Goal: Information Seeking & Learning: Learn about a topic

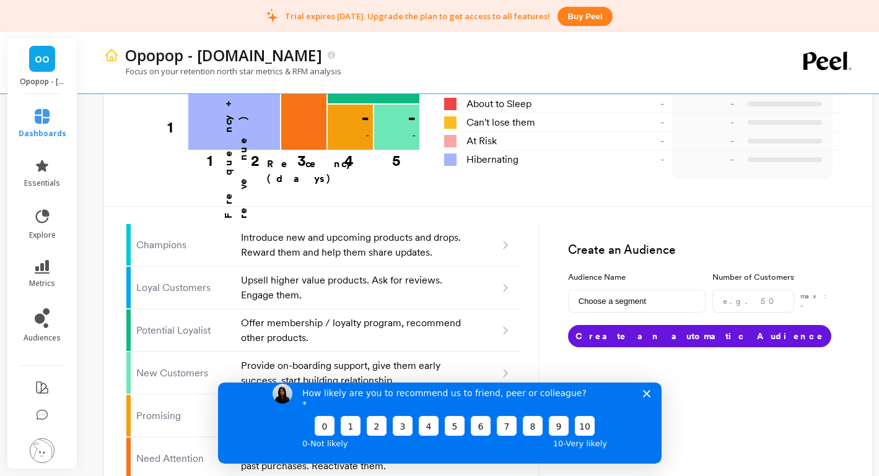
scroll to position [845, 0]
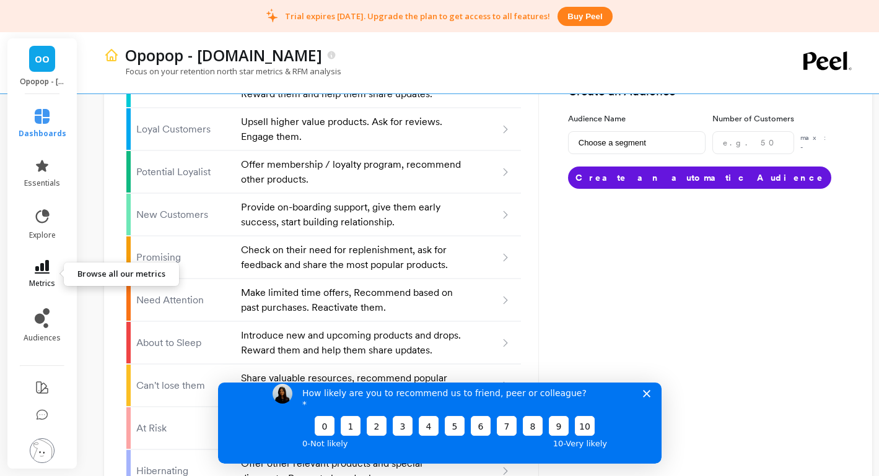
click at [41, 274] on link "metrics" at bounding box center [43, 274] width 48 height 28
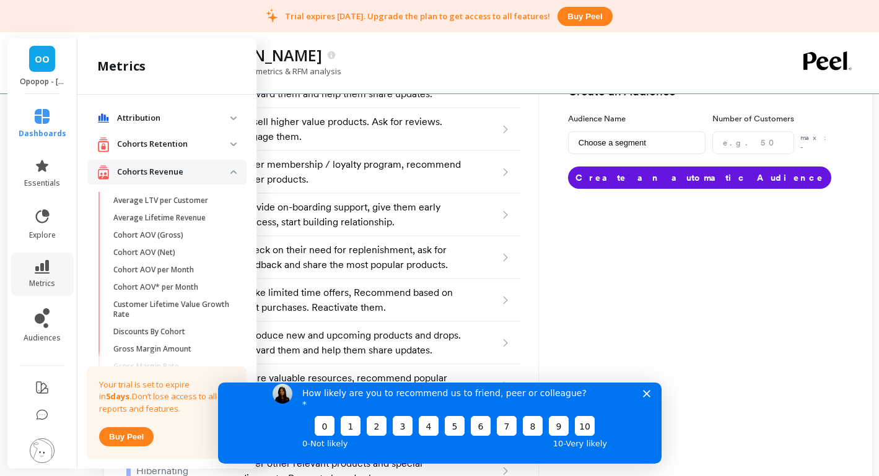
click at [215, 148] on p "Cohorts Retention" at bounding box center [173, 144] width 113 height 12
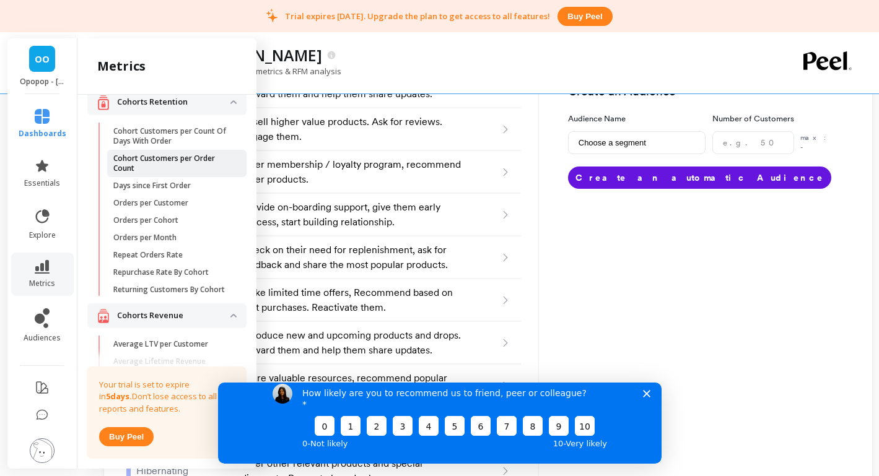
scroll to position [46, 0]
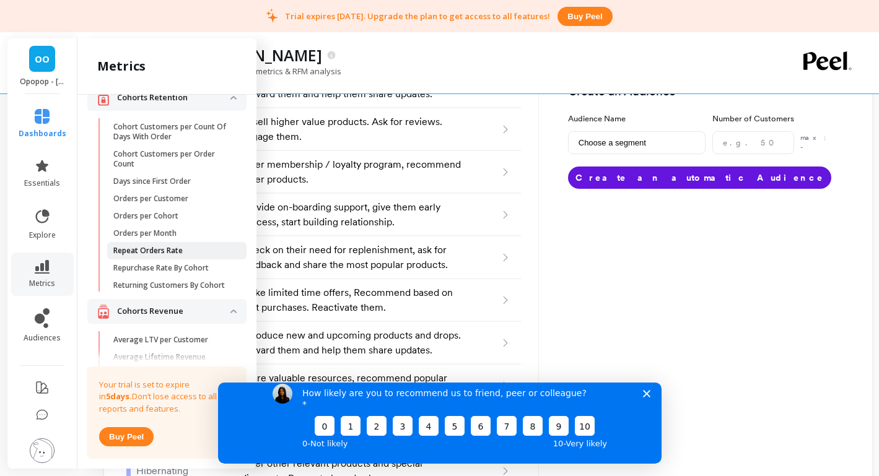
click at [192, 253] on span "Repeat Orders Rate" at bounding box center [172, 251] width 118 height 10
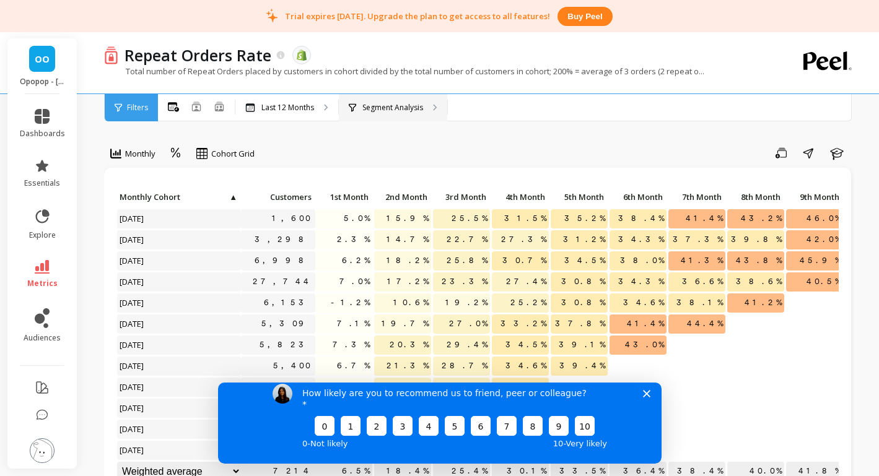
click at [376, 115] on div "Segment Analysis" at bounding box center [393, 107] width 108 height 27
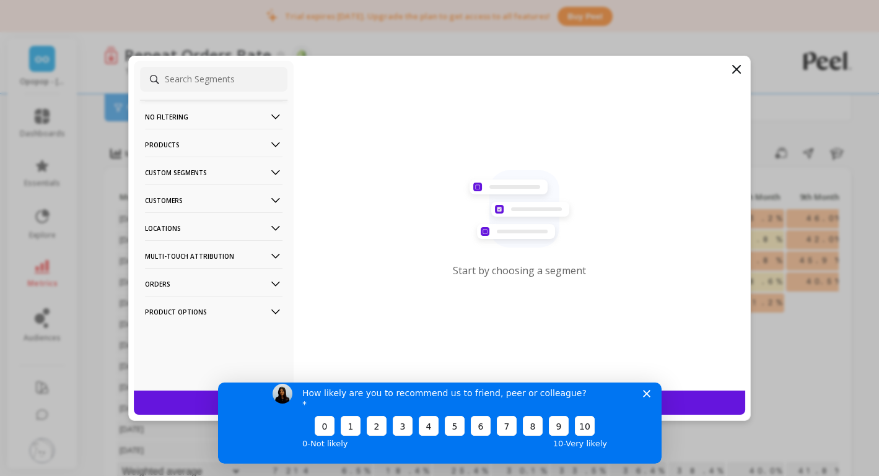
click at [244, 171] on p "Custom Segments" at bounding box center [213, 173] width 137 height 32
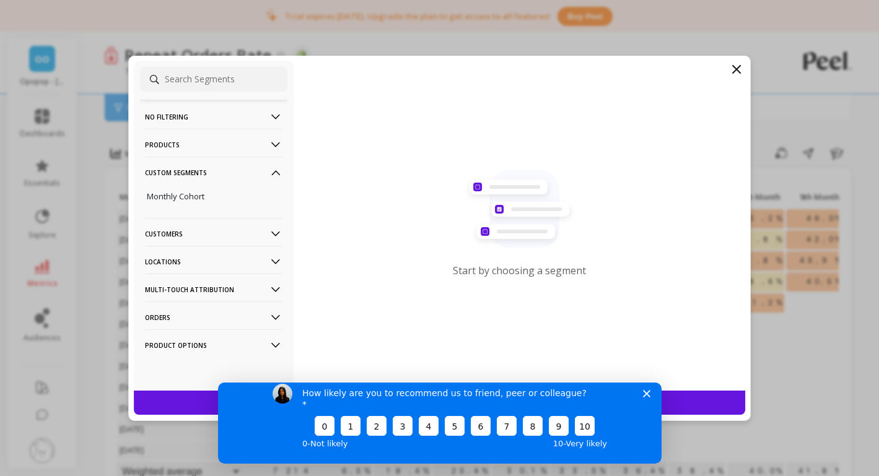
click at [244, 171] on p "Custom Segments" at bounding box center [213, 173] width 137 height 32
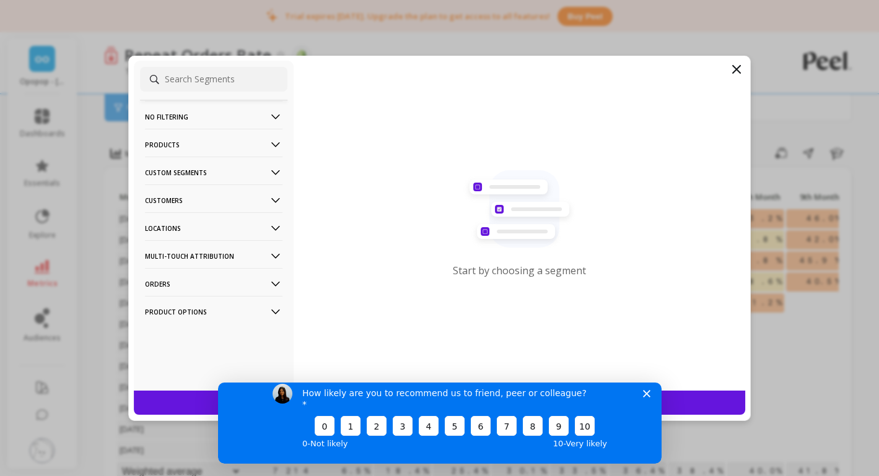
click at [242, 279] on p "Orders" at bounding box center [213, 284] width 137 height 32
click at [734, 70] on icon at bounding box center [736, 69] width 7 height 7
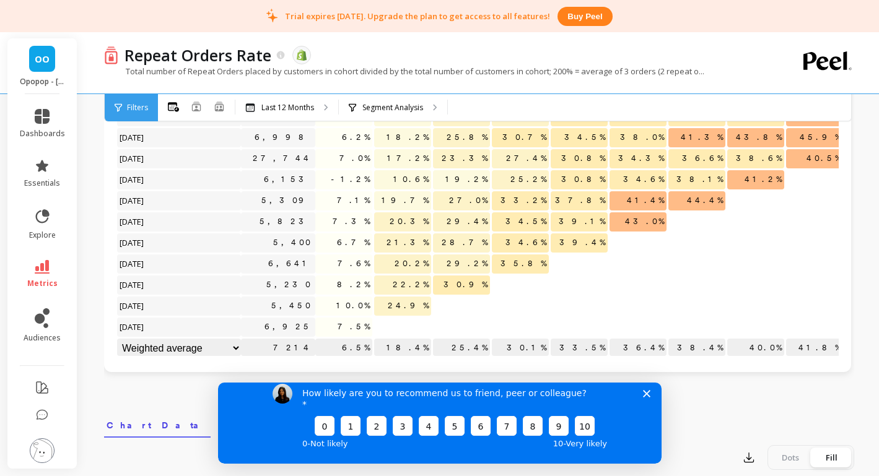
scroll to position [149, 0]
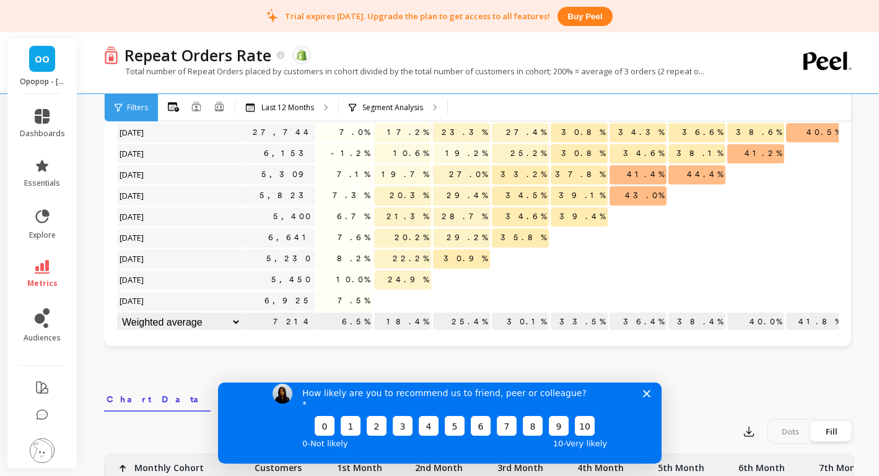
click at [645, 408] on div "How likely are you to recommend us to friend, peer or colleague? 0 1 2 3 4 5 6 …" at bounding box center [438, 417] width 443 height 92
click at [647, 409] on div "How likely are you to recommend us to friend, peer or colleague? 0 1 2 3 4 5 6 …" at bounding box center [438, 417] width 443 height 92
click at [649, 397] on icon "Close survey" at bounding box center [645, 392] width 7 height 7
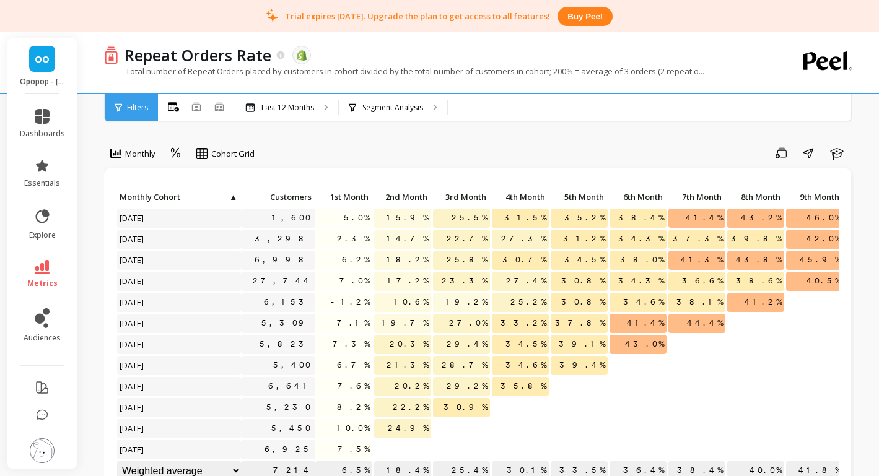
scroll to position [11, 0]
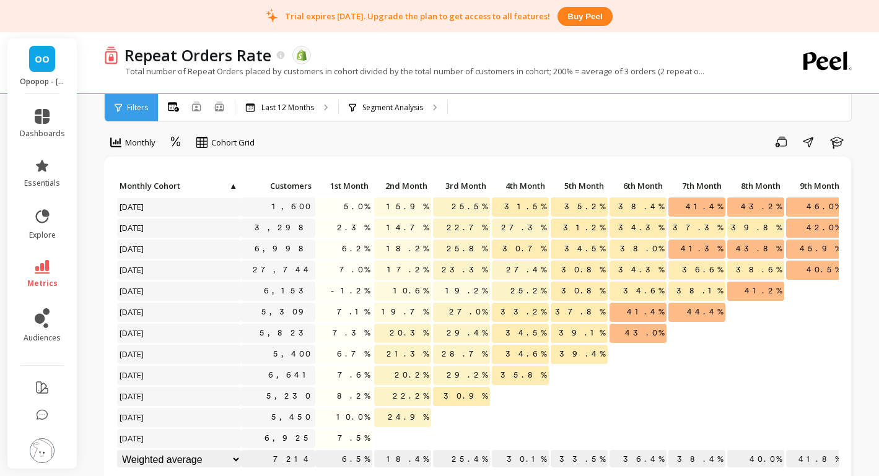
click at [121, 107] on icon at bounding box center [118, 107] width 7 height 9
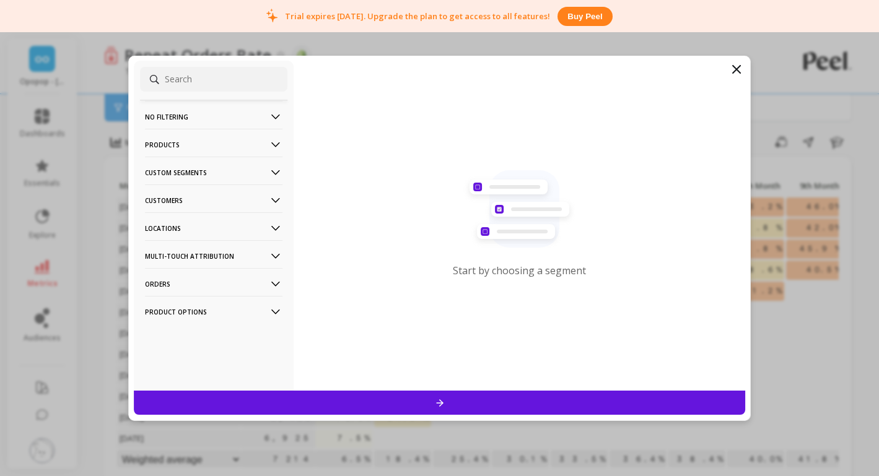
click at [206, 120] on p "No filtering" at bounding box center [213, 117] width 137 height 32
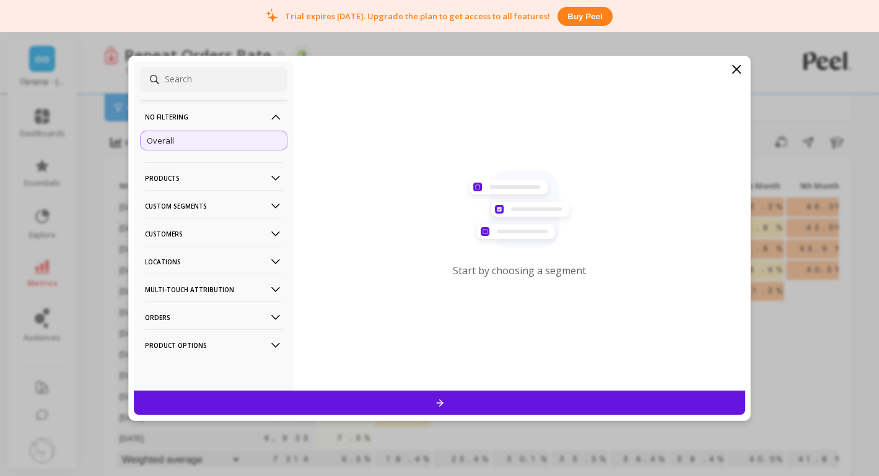
click at [206, 120] on p "No filtering" at bounding box center [213, 117] width 137 height 32
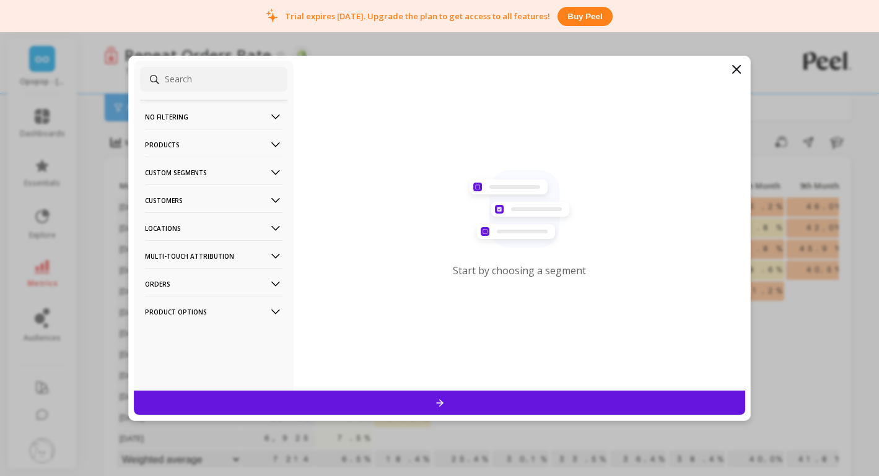
click at [206, 147] on p "Products" at bounding box center [213, 145] width 137 height 32
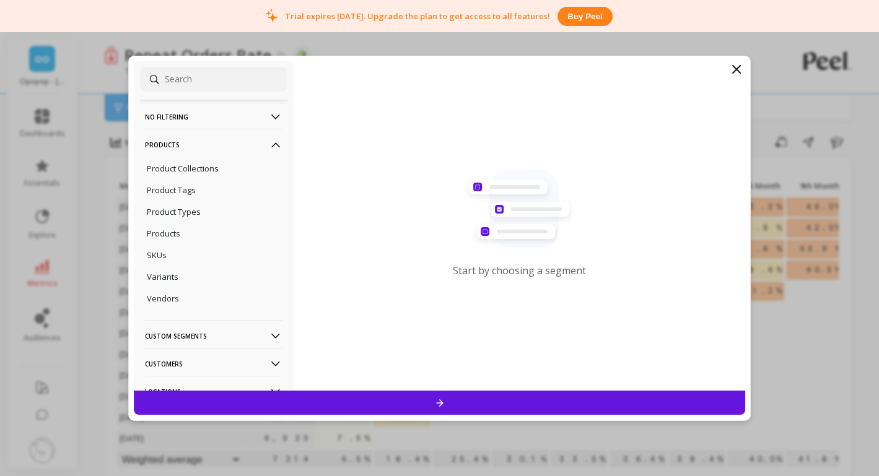
click at [206, 147] on p "Products" at bounding box center [213, 145] width 137 height 32
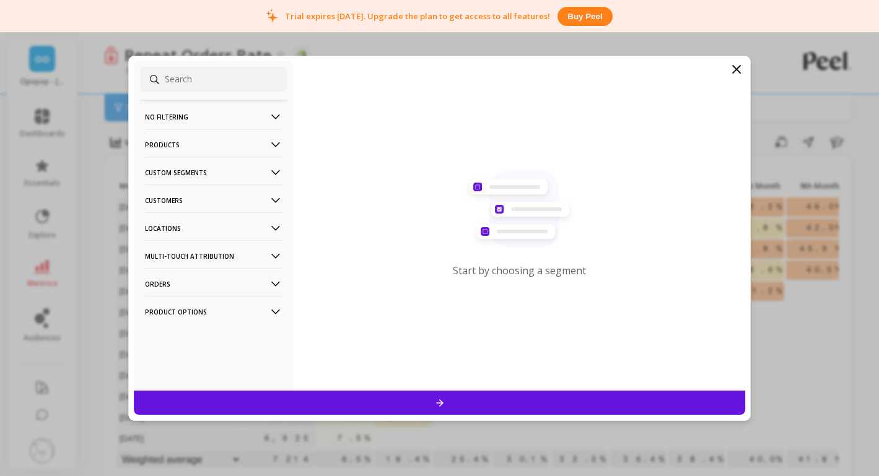
click at [218, 176] on p "Custom Segments" at bounding box center [213, 173] width 137 height 32
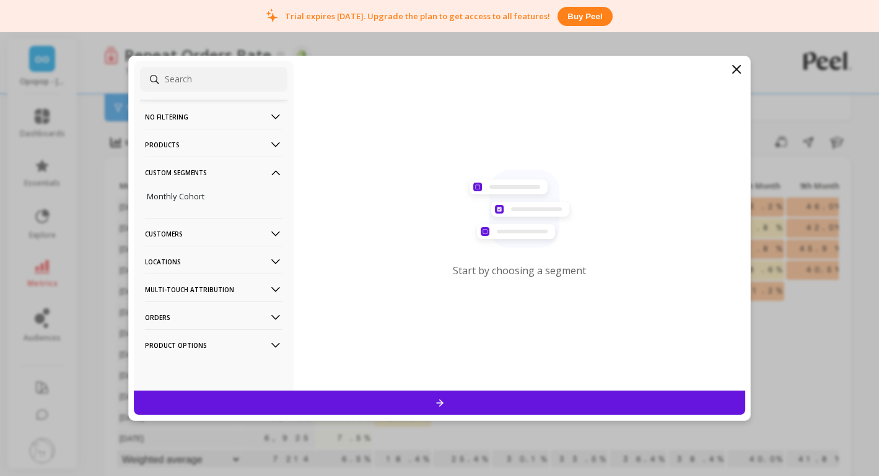
click at [250, 177] on p "Custom Segments" at bounding box center [213, 173] width 137 height 32
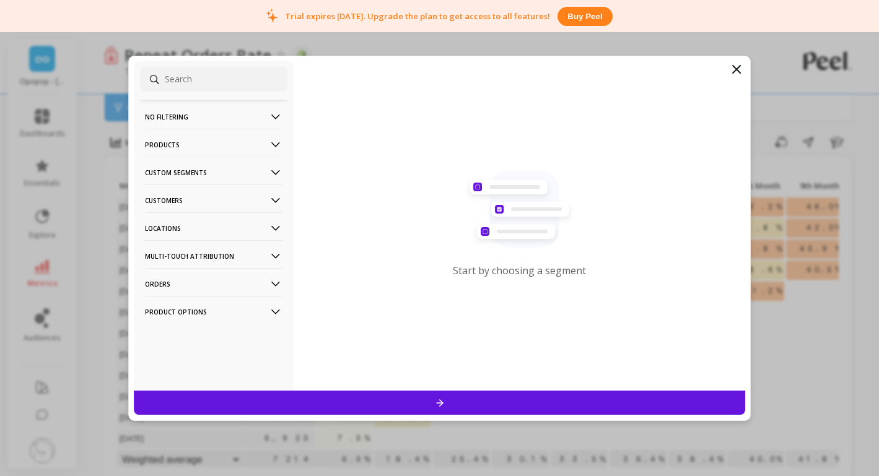
click at [738, 72] on icon at bounding box center [736, 69] width 15 height 15
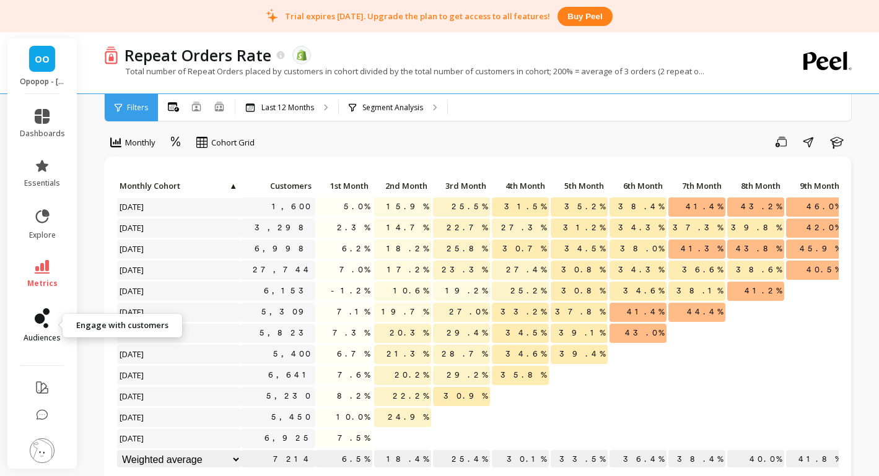
click at [40, 322] on icon at bounding box center [40, 319] width 10 height 10
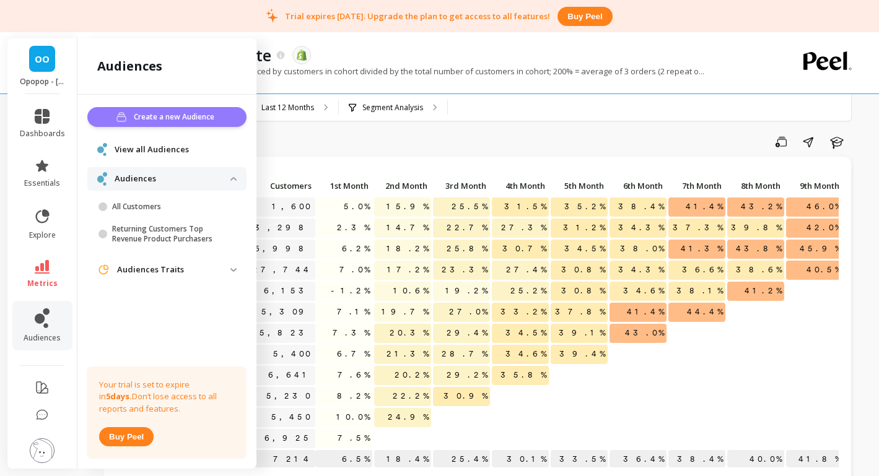
click at [178, 118] on span "Create a new Audience" at bounding box center [176, 117] width 84 height 12
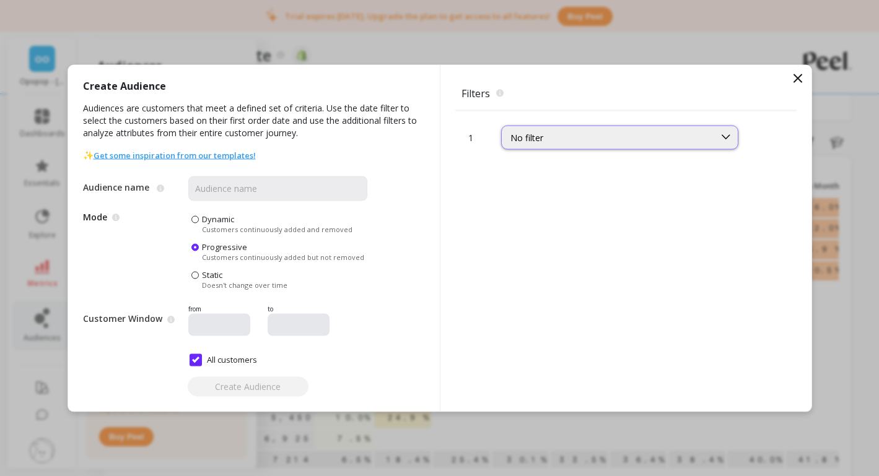
click at [554, 125] on div "No filter" at bounding box center [619, 137] width 237 height 24
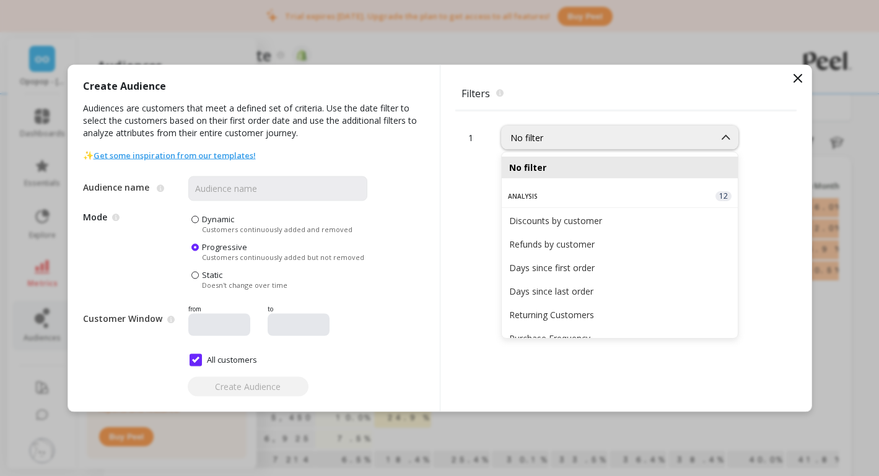
click at [795, 79] on icon at bounding box center [797, 77] width 7 height 7
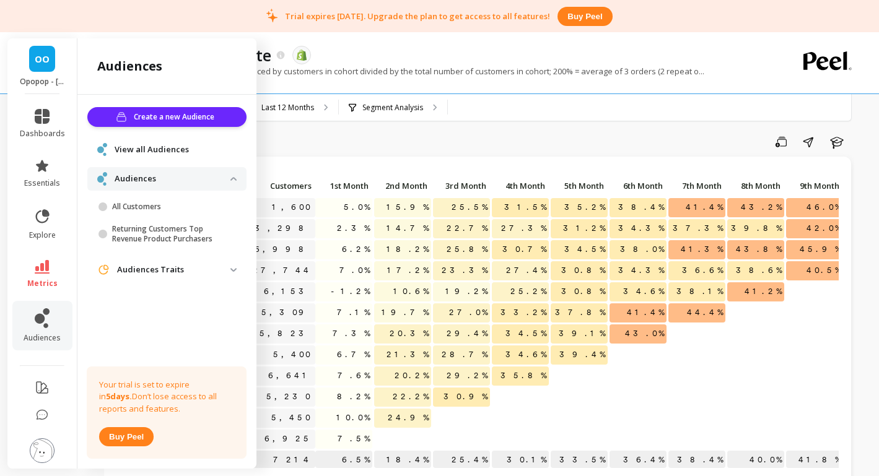
click at [43, 64] on span "OO" at bounding box center [42, 59] width 15 height 14
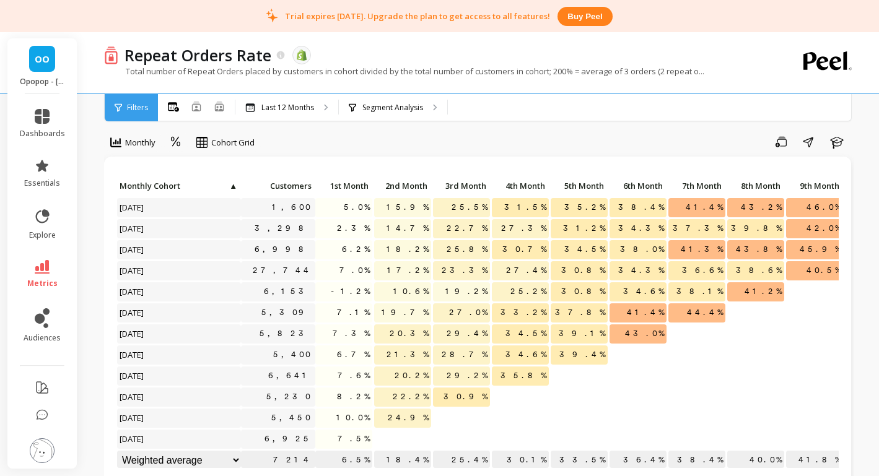
click at [460, 137] on div "Save Share Learn" at bounding box center [558, 142] width 591 height 20
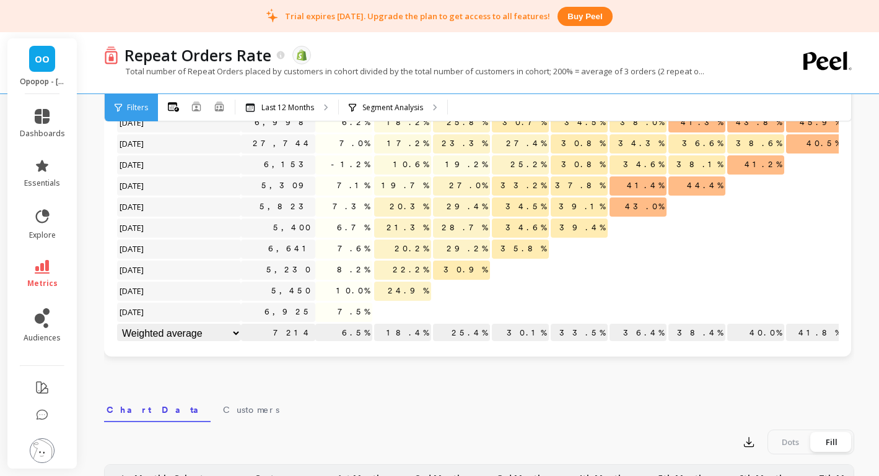
scroll to position [0, 0]
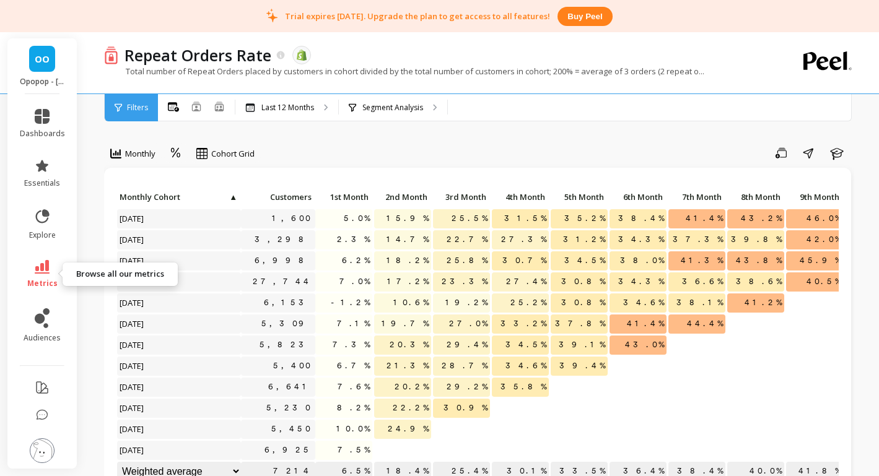
click at [46, 271] on icon at bounding box center [42, 267] width 15 height 14
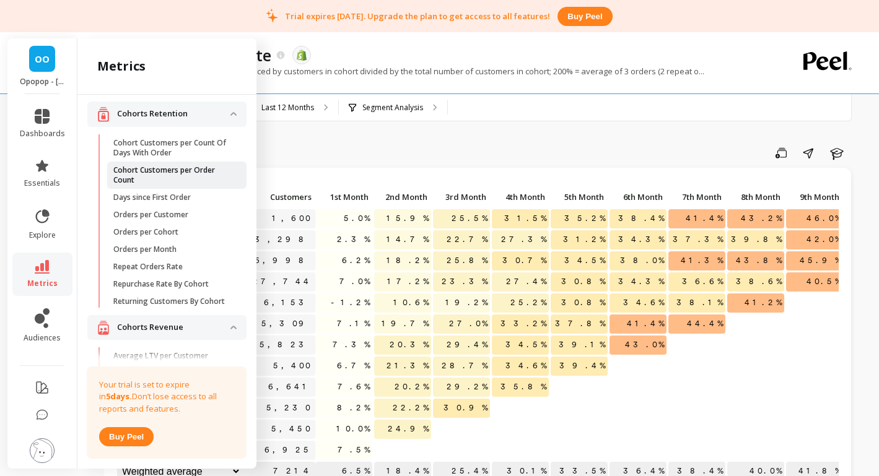
scroll to position [43, 0]
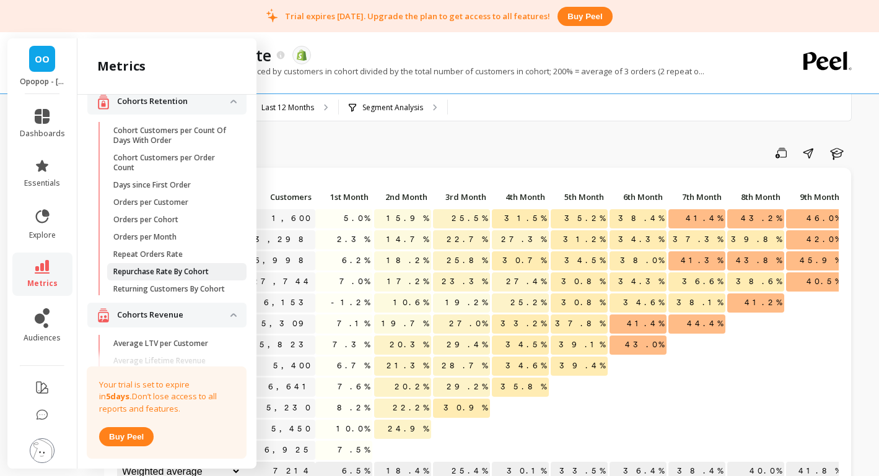
click at [188, 277] on link "Repurchase Rate By Cohort" at bounding box center [176, 271] width 139 height 17
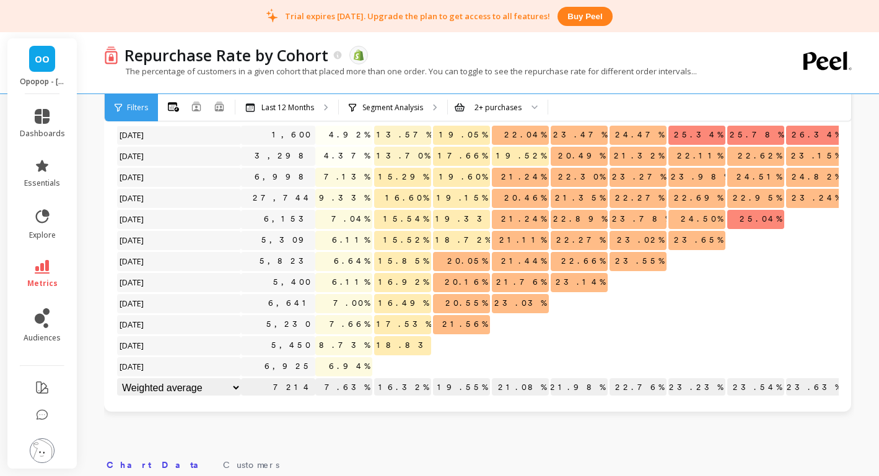
scroll to position [89, 0]
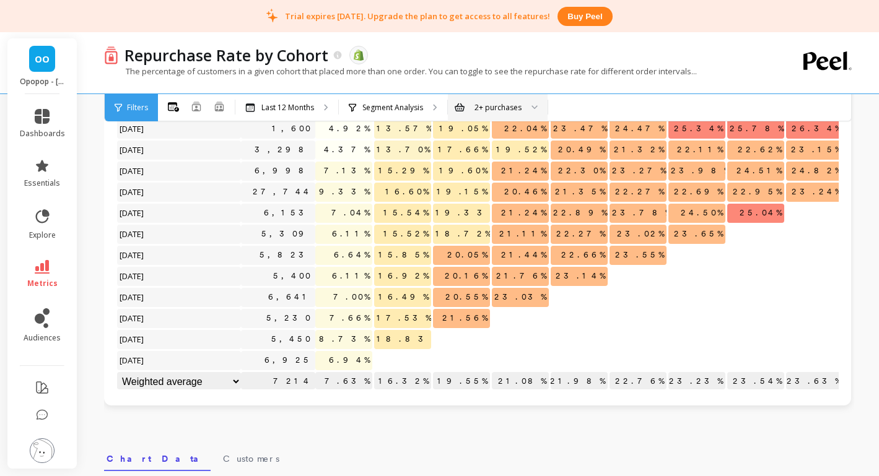
click at [488, 106] on div "2+ purchases" at bounding box center [497, 108] width 47 height 12
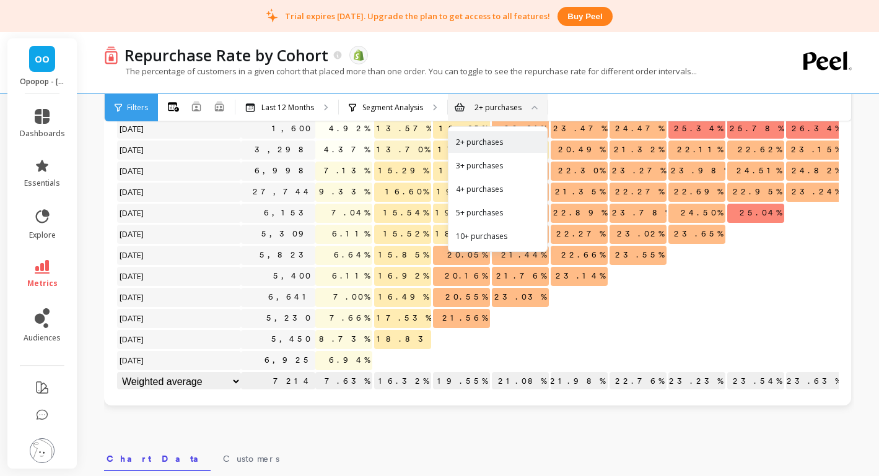
click at [597, 105] on div "All Months Single Cohort Combined Cohorts Last 12 Months Segment Analysis 2+ pu…" at bounding box center [531, 107] width 746 height 27
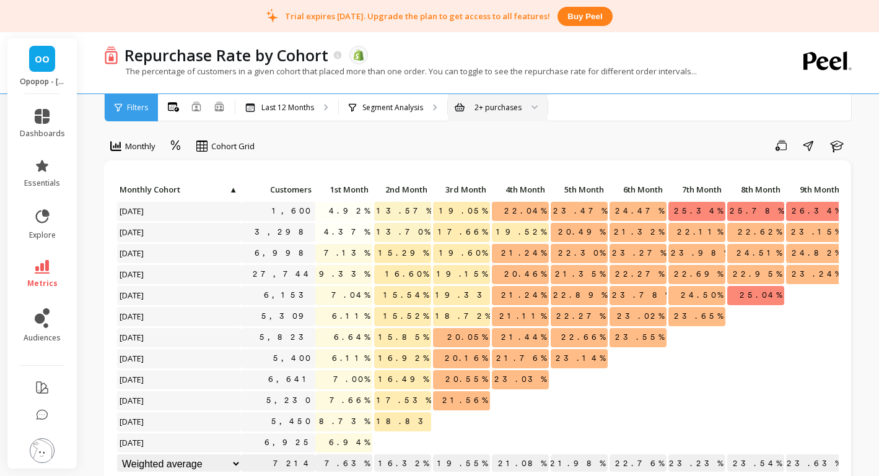
scroll to position [0, 0]
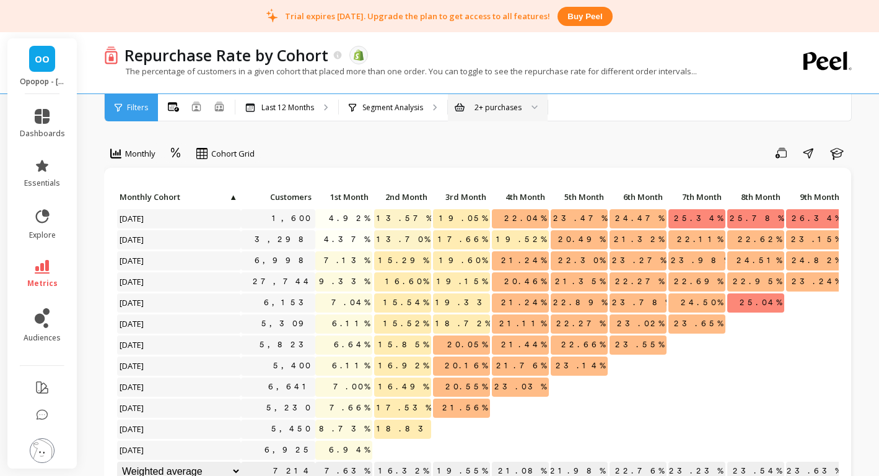
click at [142, 110] on span "Filters" at bounding box center [137, 108] width 21 height 10
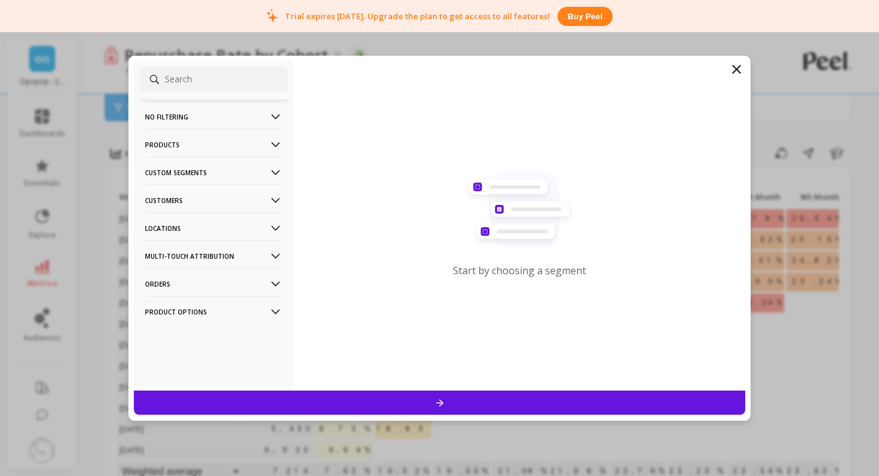
click at [233, 175] on p "Custom Segments" at bounding box center [213, 173] width 137 height 32
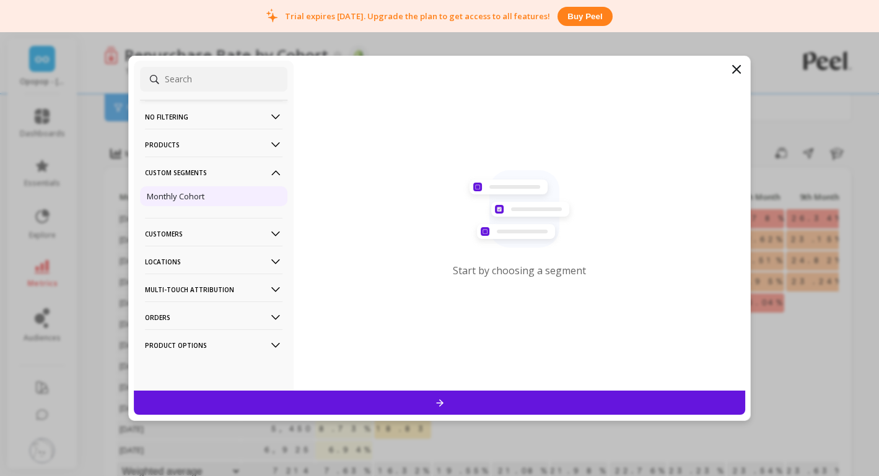
click at [200, 198] on p "Monthly Cohort" at bounding box center [176, 196] width 58 height 11
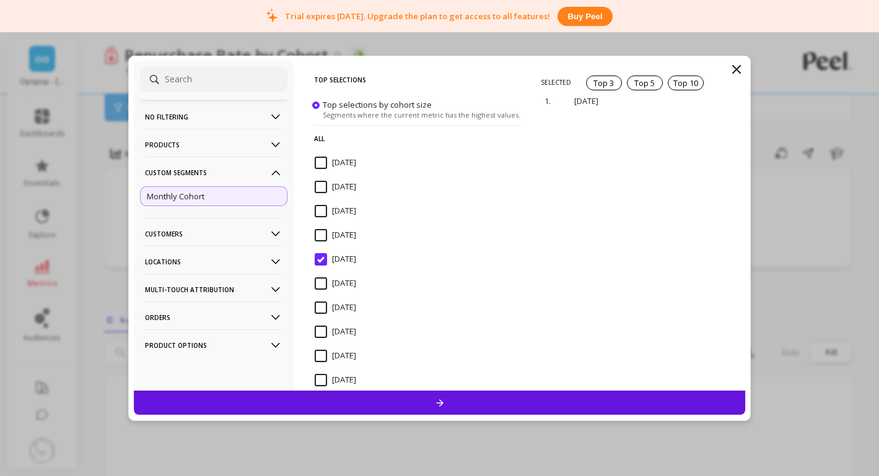
click at [740, 69] on icon at bounding box center [736, 69] width 15 height 15
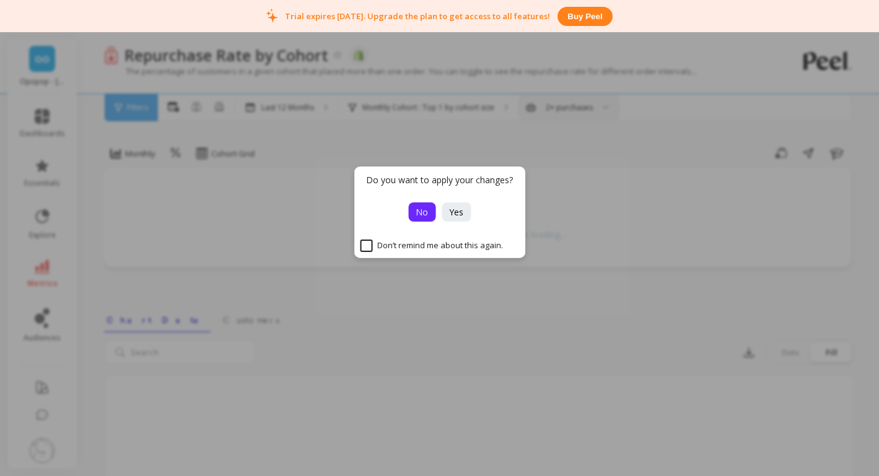
click at [427, 215] on span "No" at bounding box center [421, 212] width 12 height 12
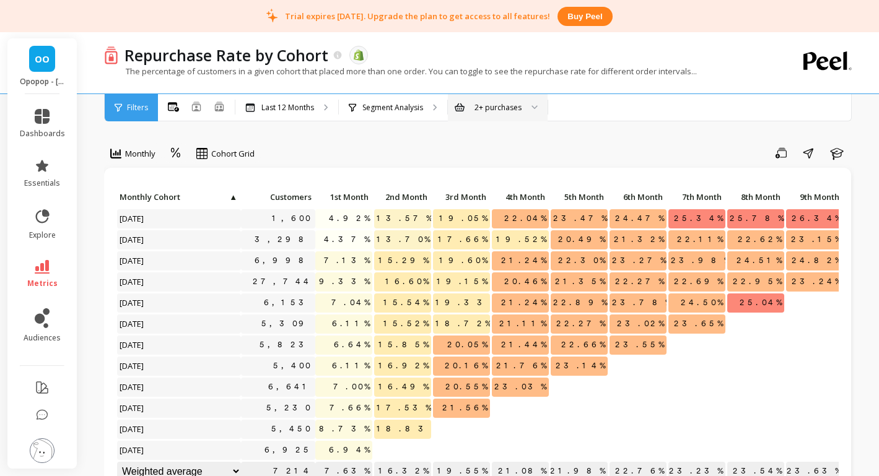
scroll to position [1, 0]
click at [43, 271] on icon at bounding box center [42, 267] width 15 height 14
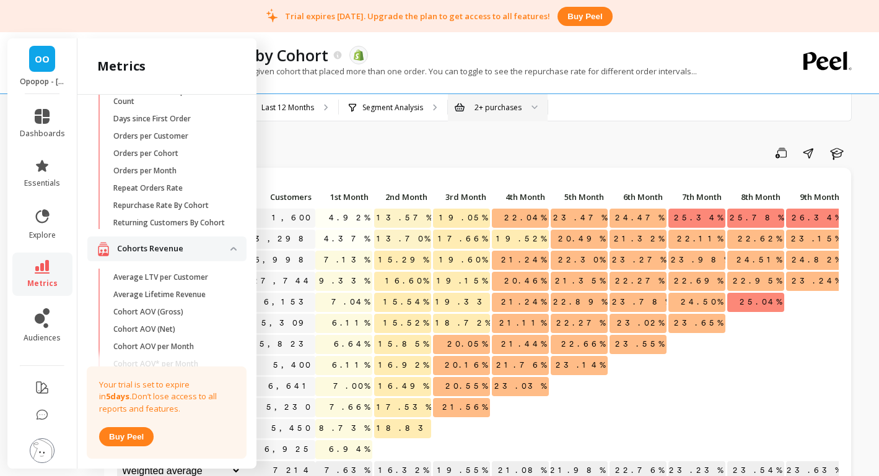
scroll to position [136, 0]
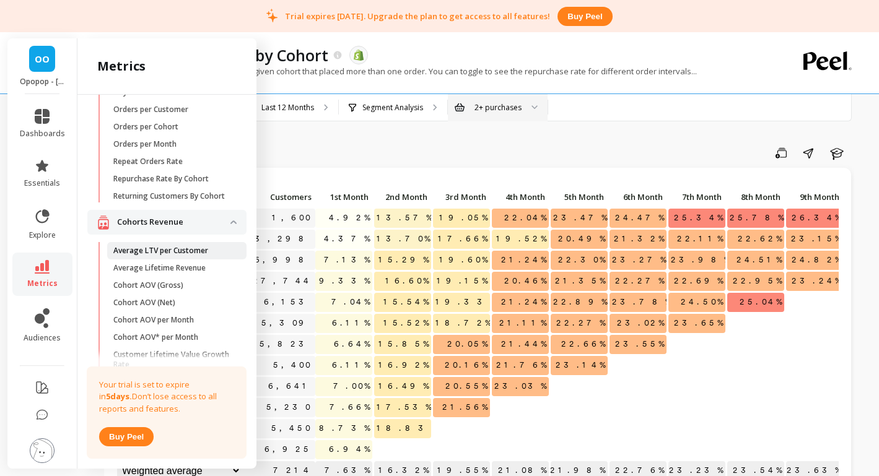
click at [155, 257] on link "Average LTV per Customer" at bounding box center [176, 250] width 139 height 17
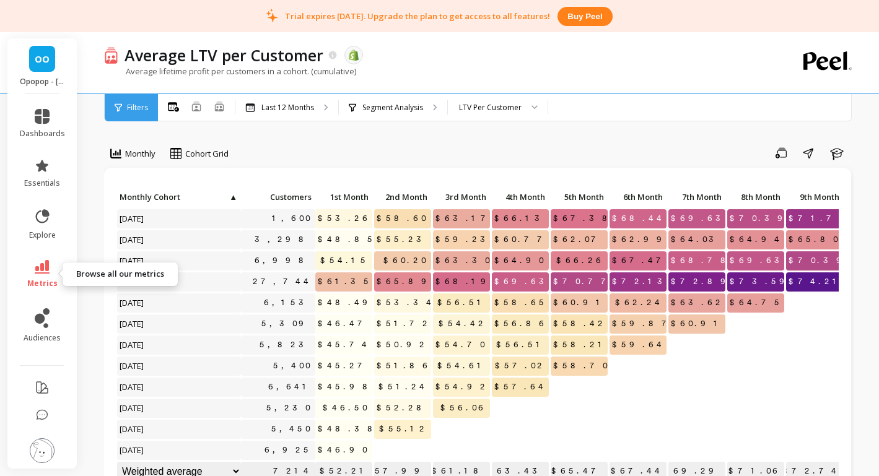
click at [40, 275] on link "metrics" at bounding box center [42, 274] width 45 height 28
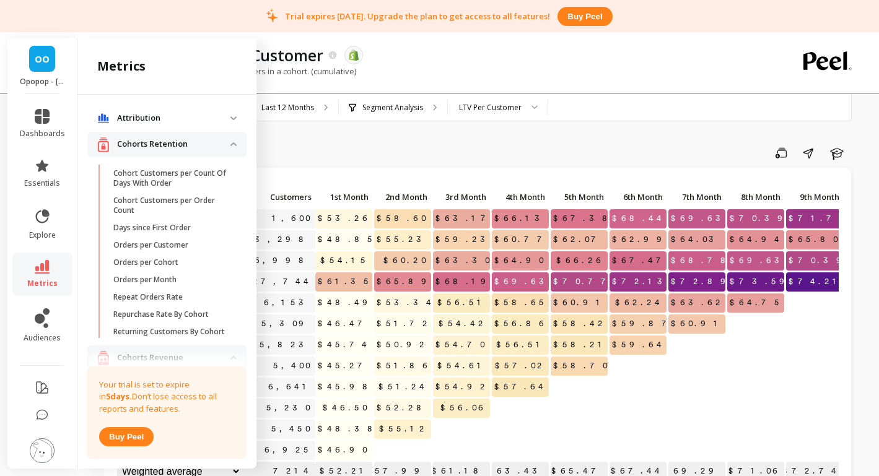
scroll to position [136, 0]
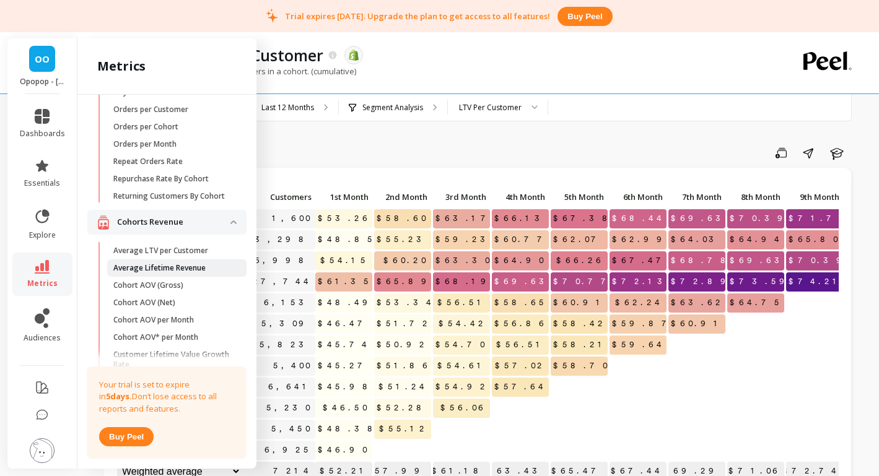
click at [174, 271] on p "Average Lifetime Revenue" at bounding box center [159, 268] width 92 height 10
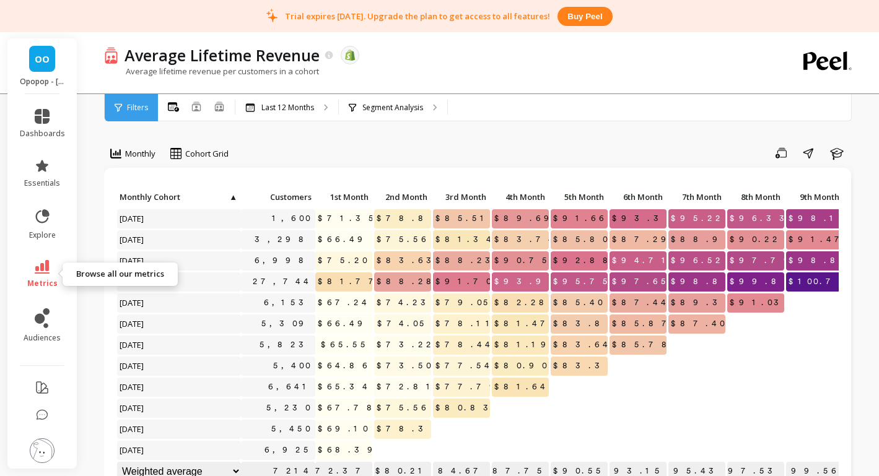
click at [43, 269] on icon at bounding box center [42, 267] width 15 height 14
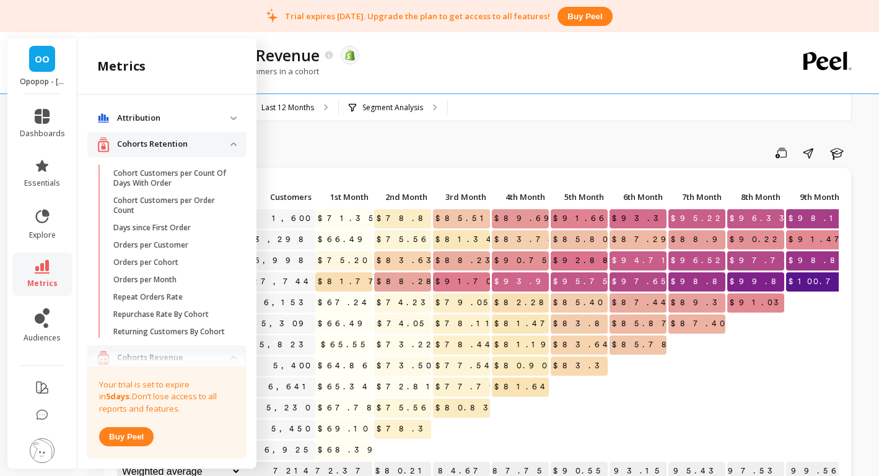
scroll to position [136, 0]
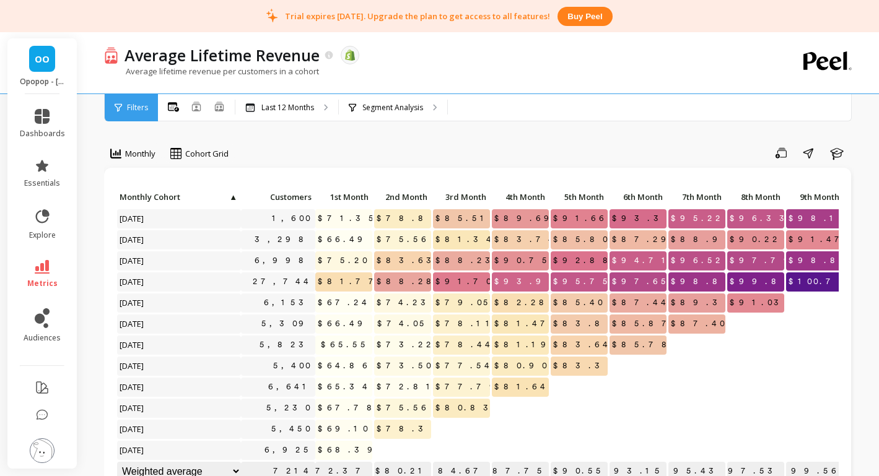
click at [404, 157] on div "Save Share Learn" at bounding box center [545, 153] width 617 height 20
click at [46, 225] on link "explore" at bounding box center [42, 224] width 45 height 32
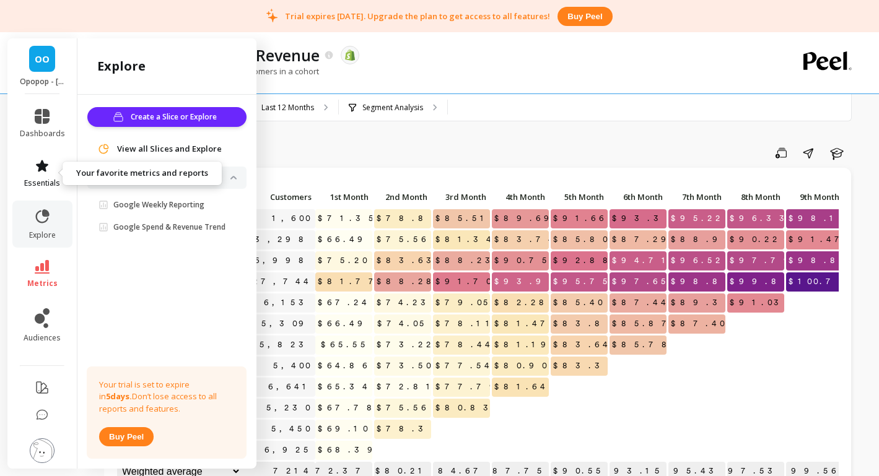
click at [41, 177] on link "essentials" at bounding box center [42, 174] width 45 height 30
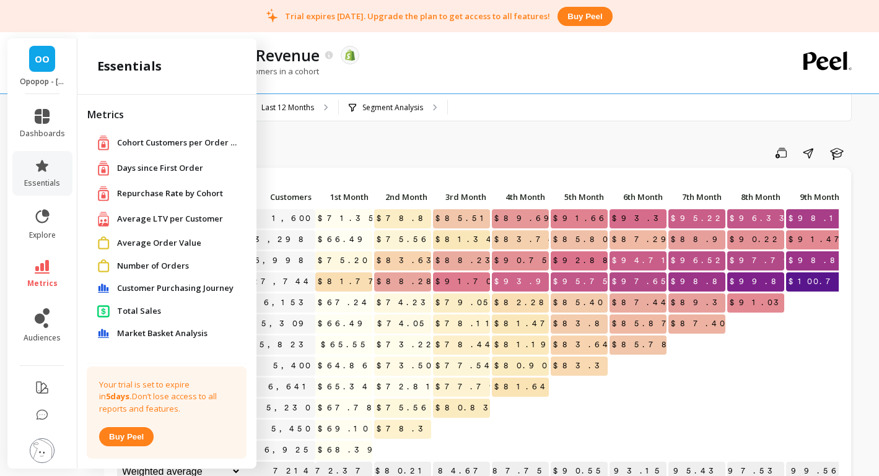
click at [175, 220] on span "Average LTV per Customer" at bounding box center [170, 219] width 106 height 12
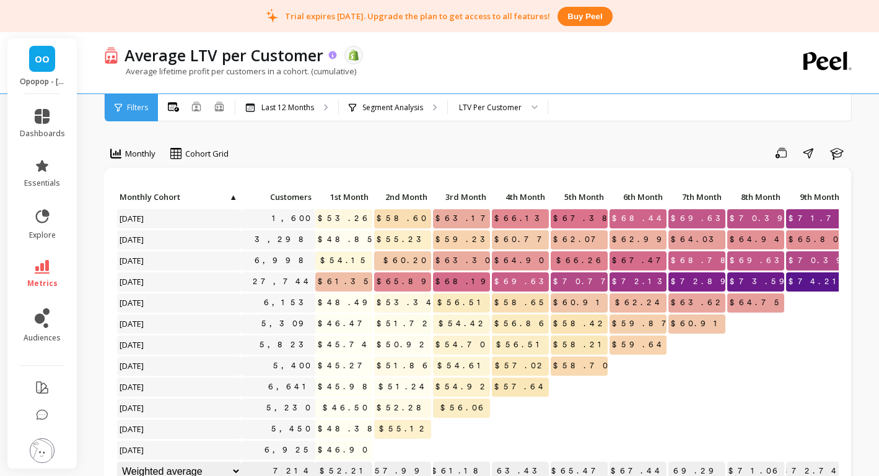
click at [332, 56] on icon at bounding box center [333, 55] width 11 height 11
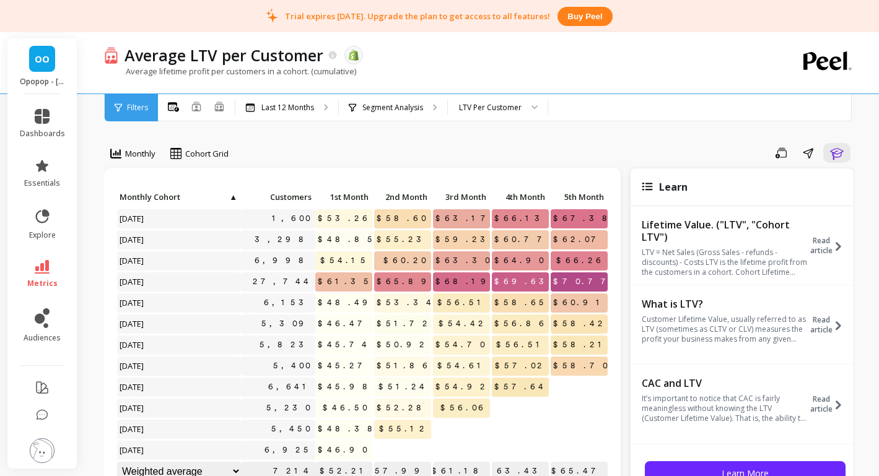
click at [643, 154] on div "Save Share Learn" at bounding box center [545, 153] width 617 height 20
click at [44, 276] on link "metrics" at bounding box center [42, 274] width 45 height 28
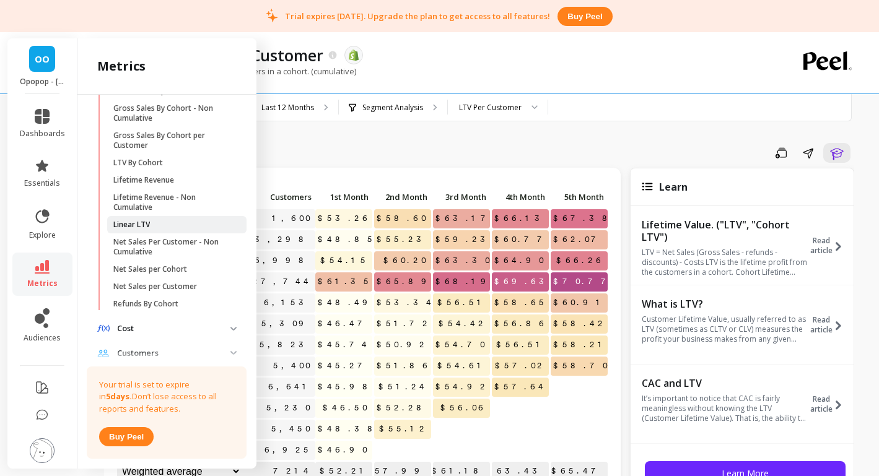
scroll to position [295, 0]
click at [187, 272] on p "Net Sales per Cohort" at bounding box center [150, 268] width 74 height 10
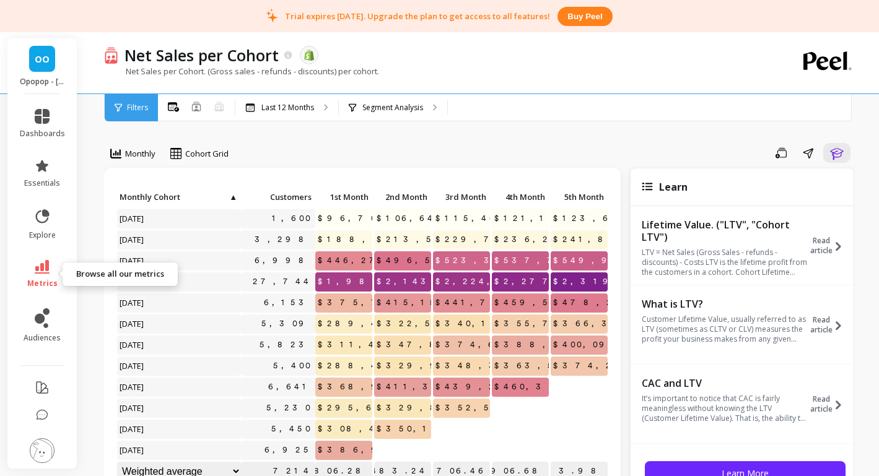
click at [42, 271] on icon at bounding box center [42, 267] width 15 height 14
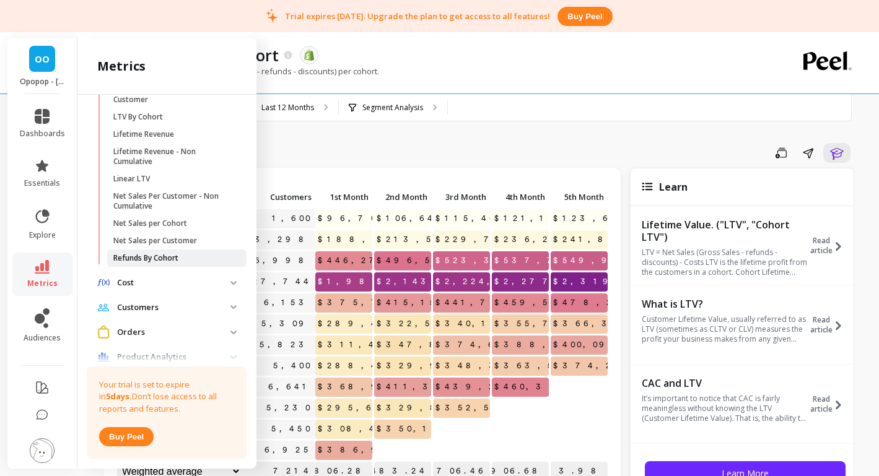
scroll to position [359, 0]
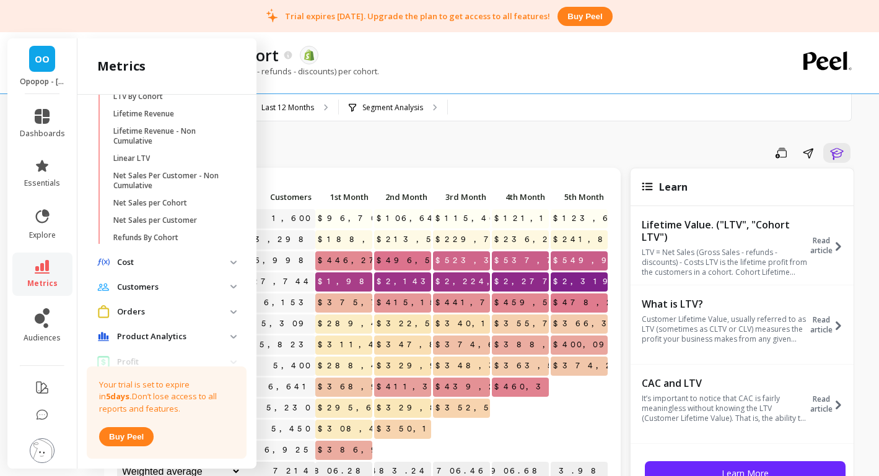
click at [180, 290] on p "Customers" at bounding box center [173, 287] width 113 height 12
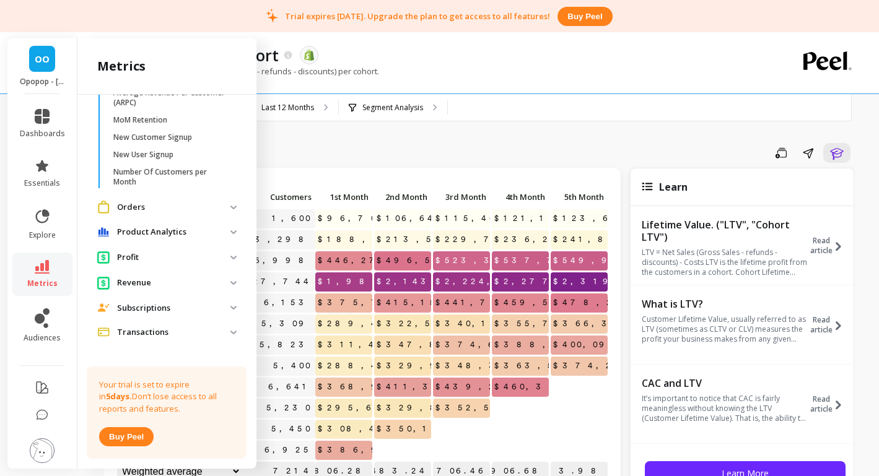
scroll to position [591, 0]
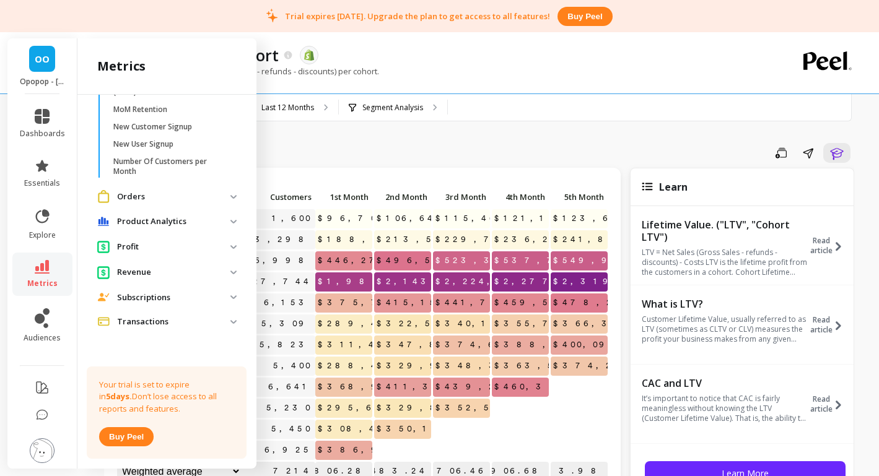
click at [175, 298] on p "Subscriptions" at bounding box center [173, 298] width 113 height 12
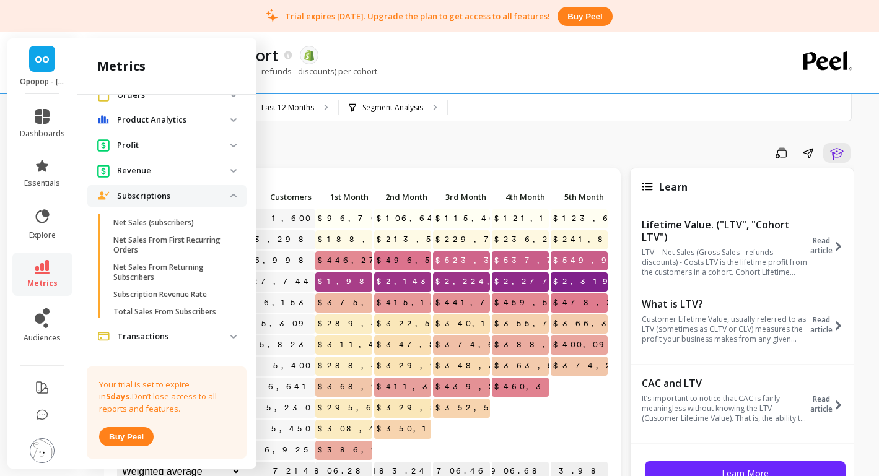
scroll to position [695, 0]
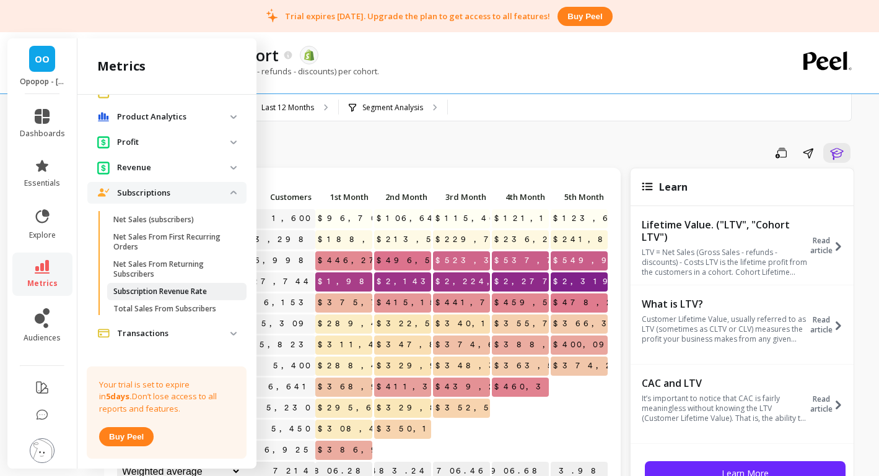
click at [173, 292] on p "Subscription Revenue Rate" at bounding box center [159, 292] width 93 height 10
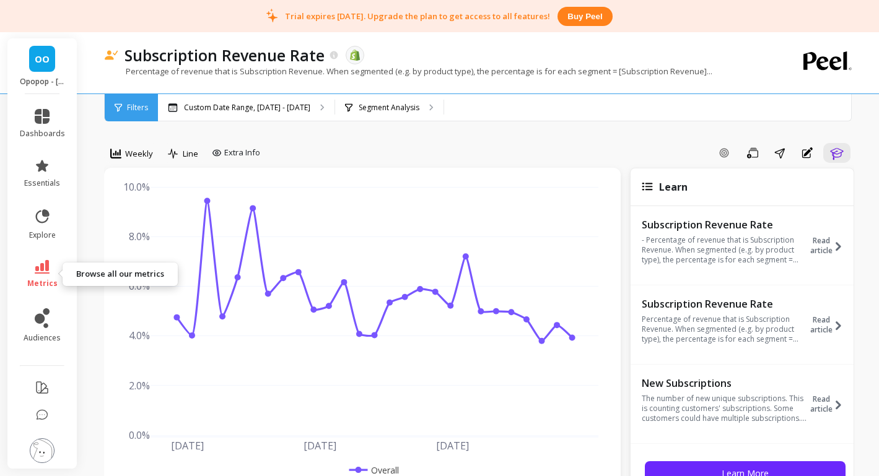
click at [43, 277] on link "metrics" at bounding box center [42, 274] width 45 height 28
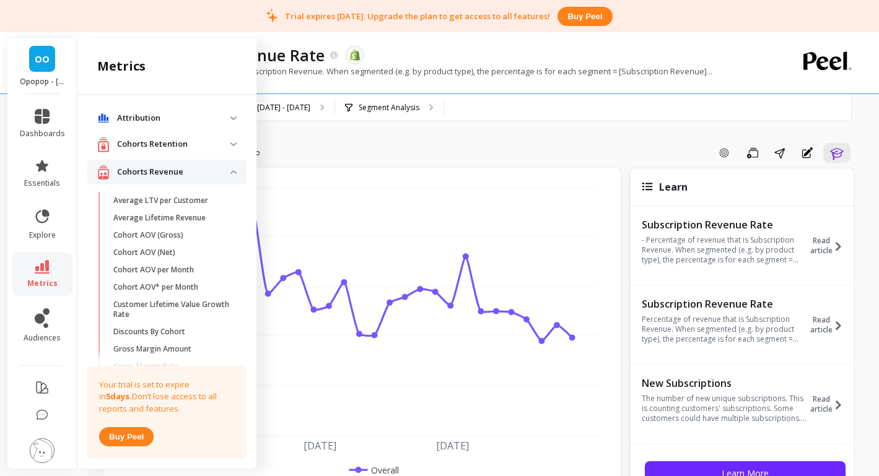
click at [178, 142] on p "Cohorts Retention" at bounding box center [173, 144] width 113 height 12
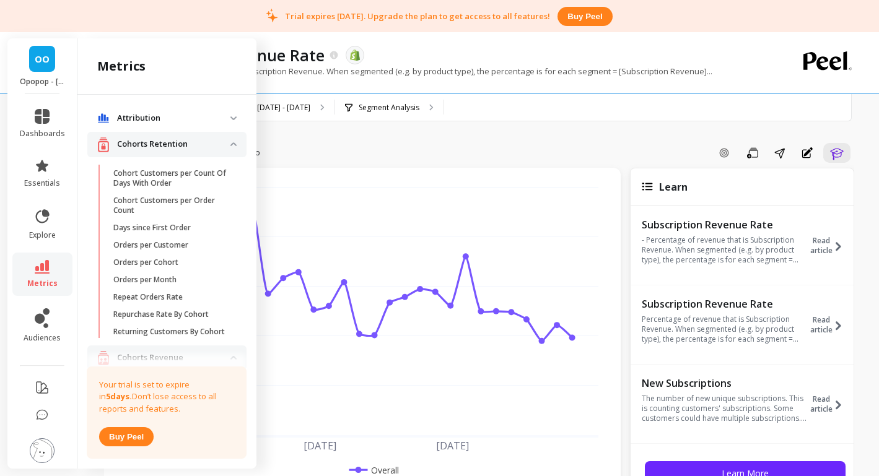
click at [180, 141] on p "Cohorts Retention" at bounding box center [173, 144] width 113 height 12
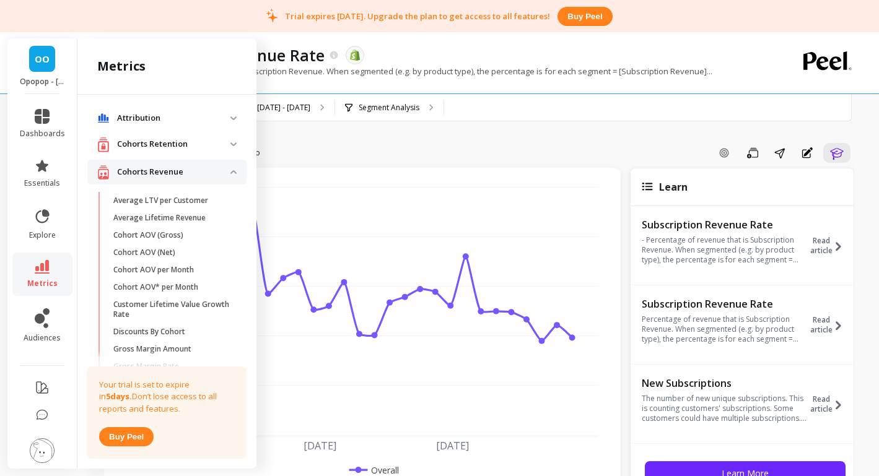
click at [191, 126] on span "Attribution" at bounding box center [166, 118] width 159 height 22
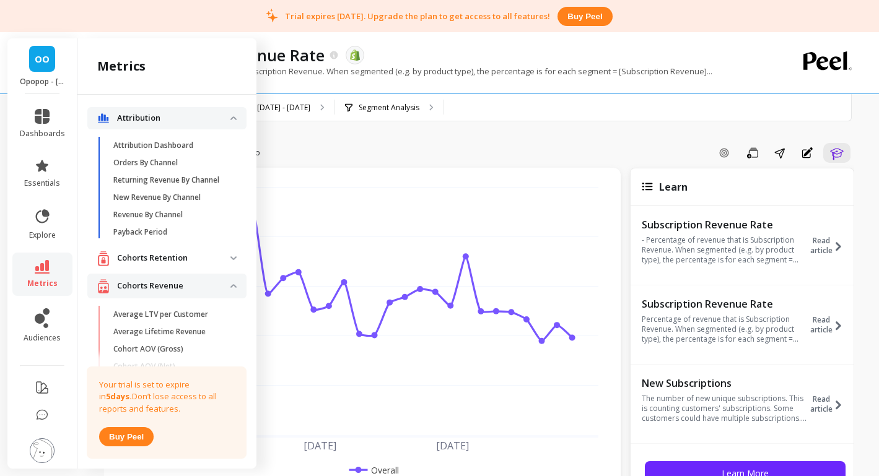
click at [191, 121] on p "Attribution" at bounding box center [173, 118] width 113 height 12
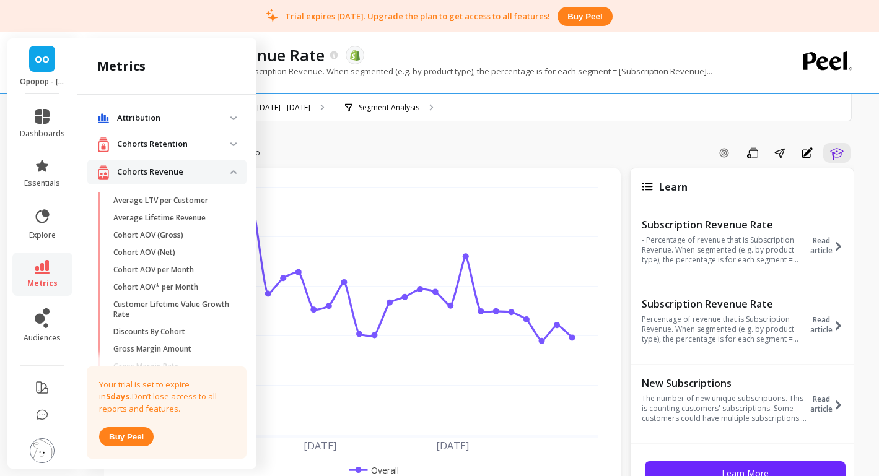
click at [180, 126] on span "Attribution" at bounding box center [166, 118] width 159 height 22
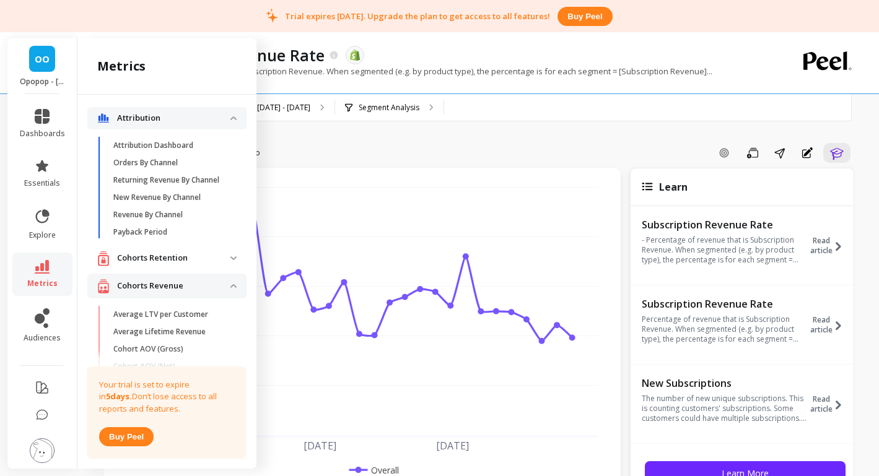
click at [180, 126] on span "Attribution" at bounding box center [166, 118] width 159 height 22
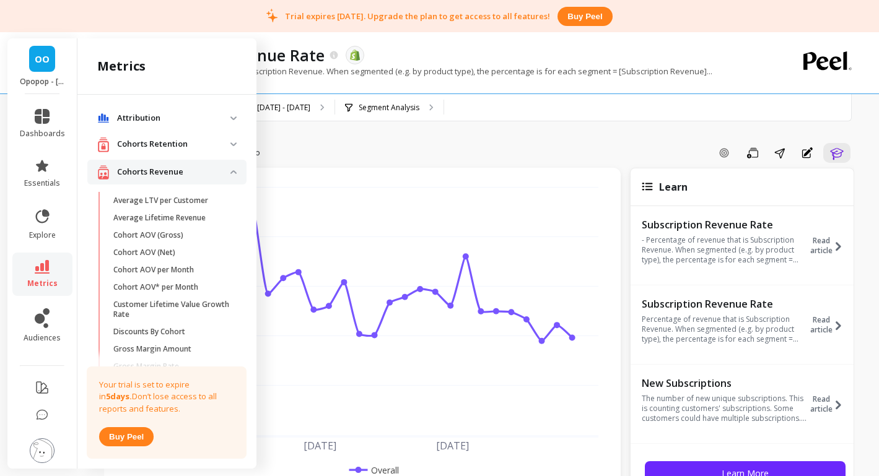
click at [178, 173] on p "Cohorts Revenue" at bounding box center [173, 172] width 113 height 12
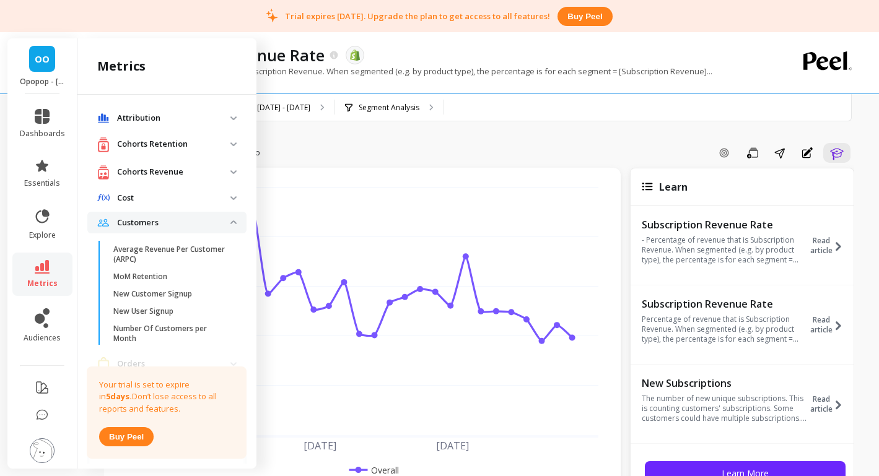
click at [181, 225] on p "Customers" at bounding box center [173, 223] width 113 height 12
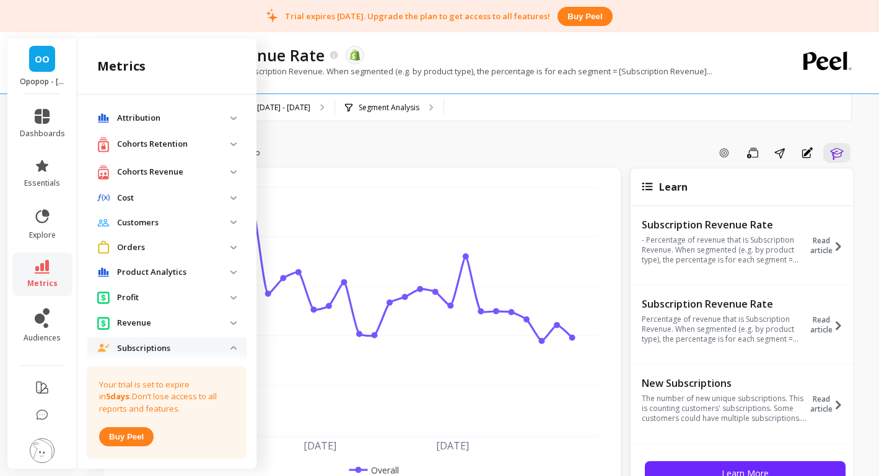
click at [172, 172] on p "Cohorts Revenue" at bounding box center [173, 172] width 113 height 12
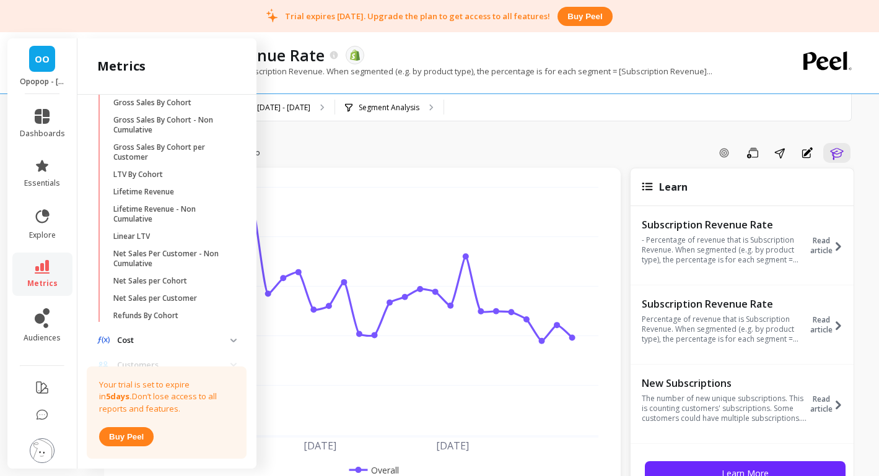
scroll to position [287, 0]
